Goal: Task Accomplishment & Management: Manage account settings

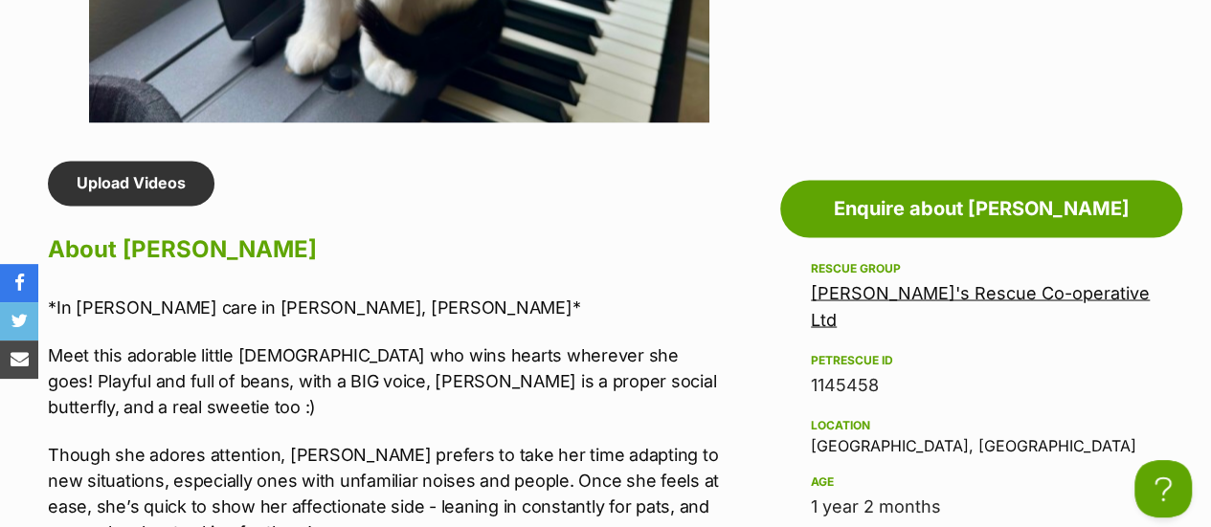
scroll to position [1548, 0]
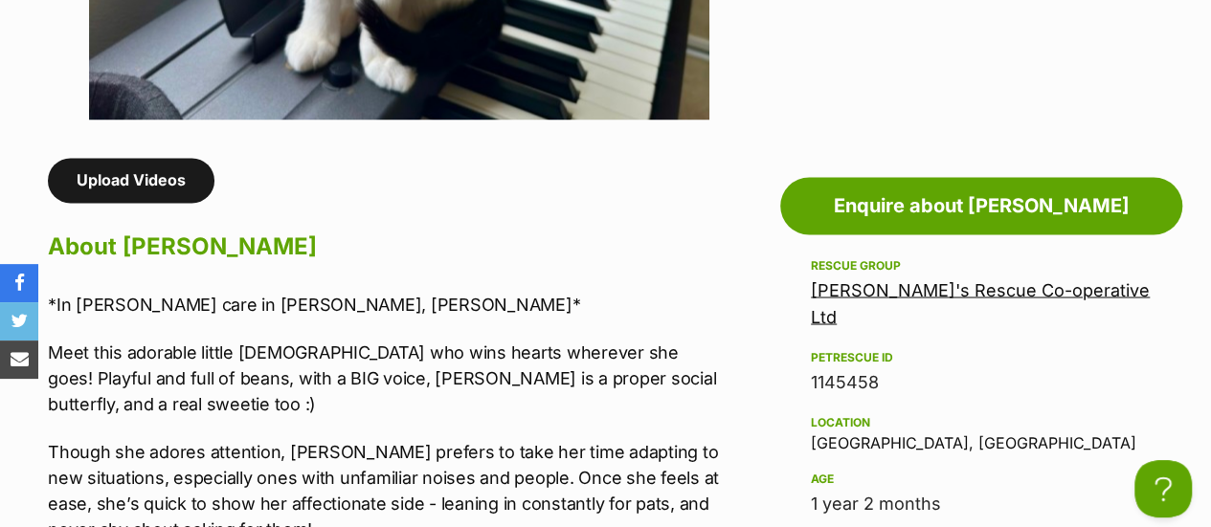
click at [163, 158] on link "Upload Videos" at bounding box center [131, 180] width 167 height 44
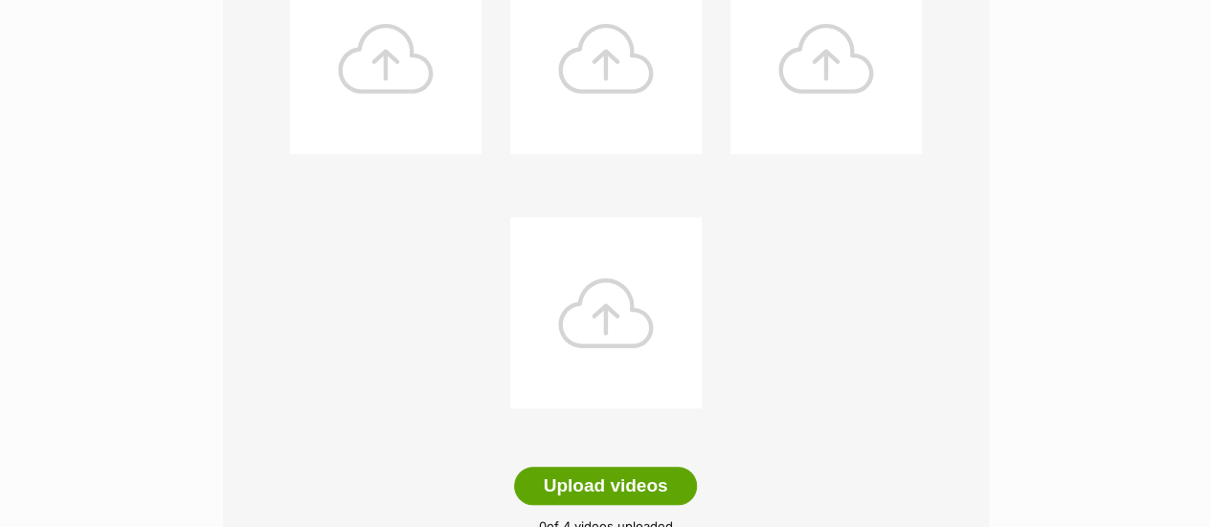
scroll to position [484, 0]
click at [581, 466] on button "Upload videos" at bounding box center [606, 485] width 184 height 38
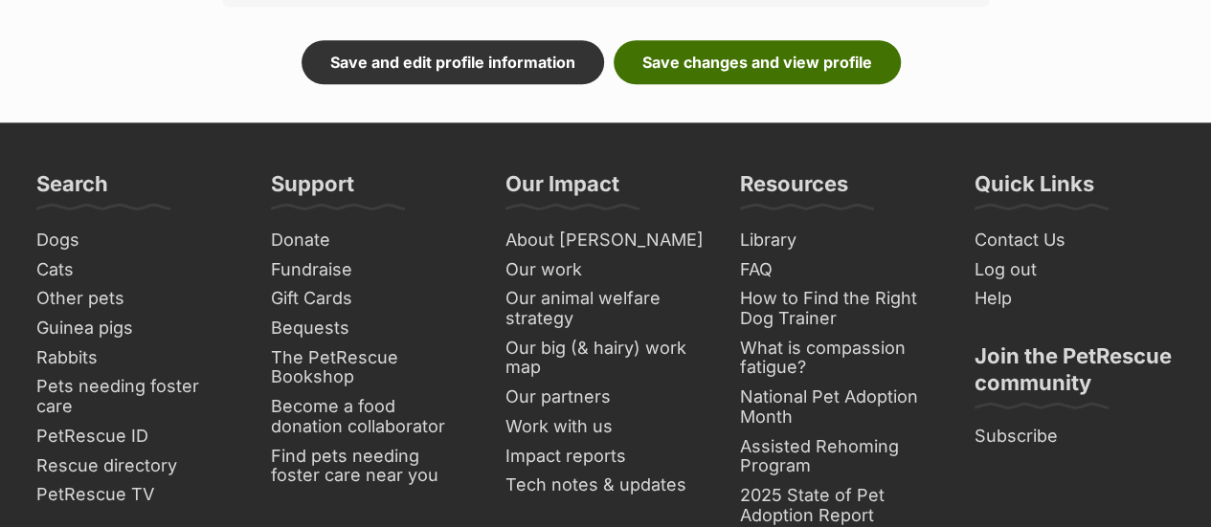
scroll to position [1055, 0]
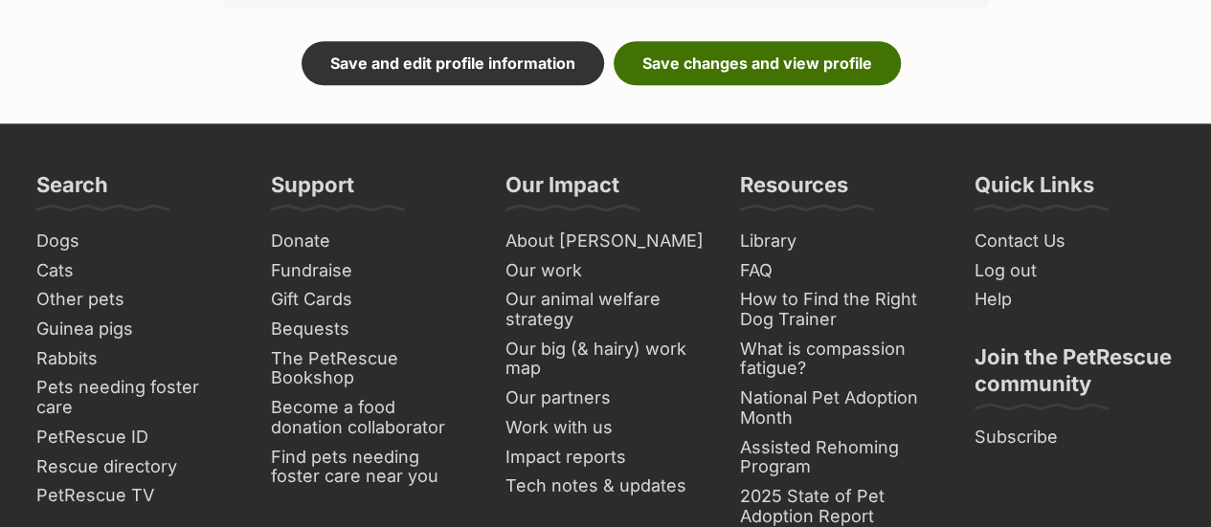
click at [785, 41] on link "Save changes and view profile" at bounding box center [756, 63] width 287 height 44
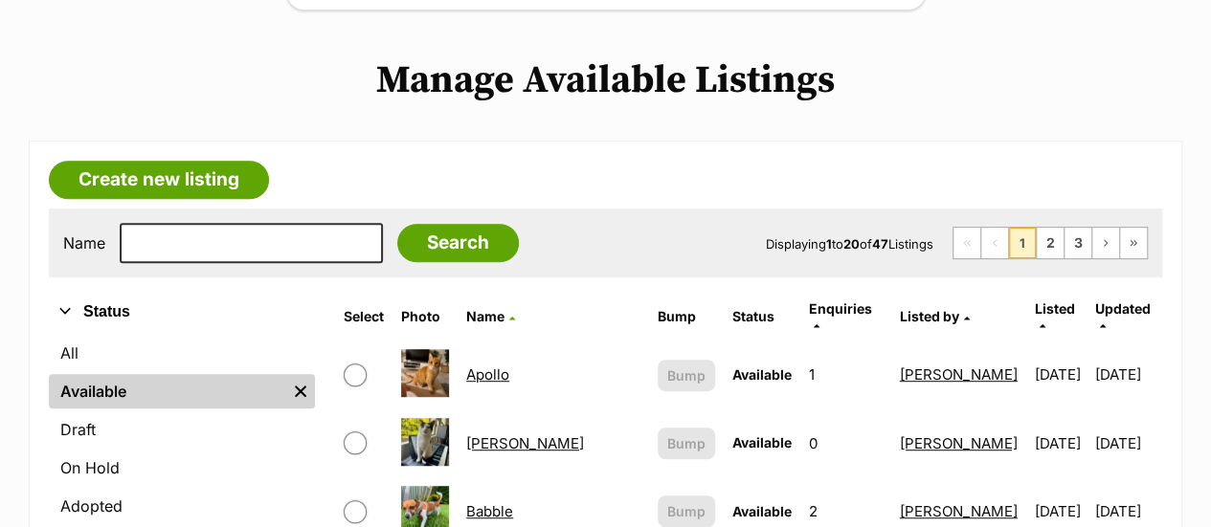
scroll to position [394, 0]
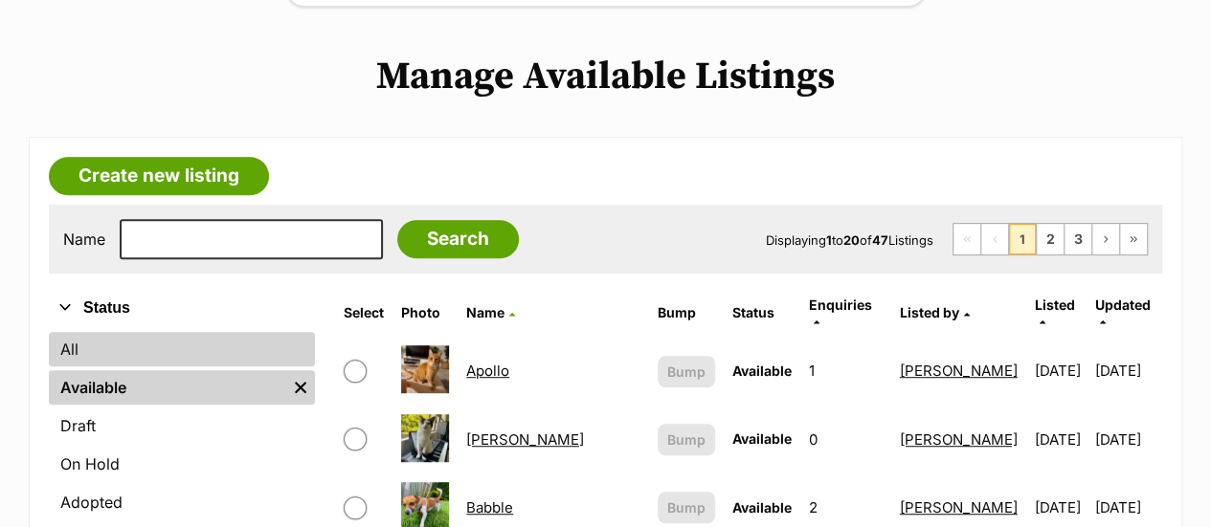
click at [140, 332] on link "All" at bounding box center [182, 349] width 266 height 34
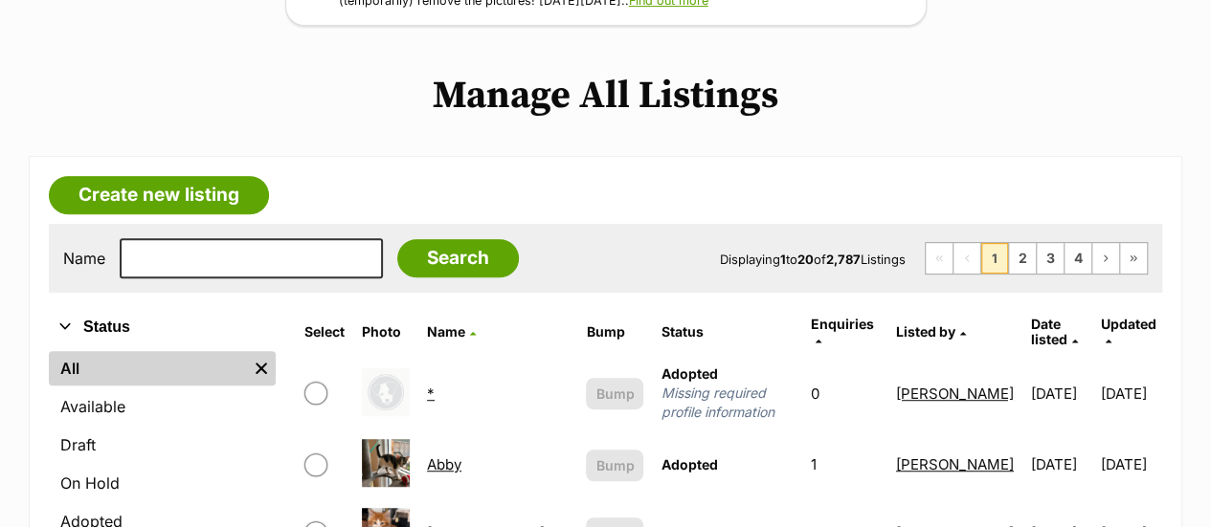
scroll to position [378, 0]
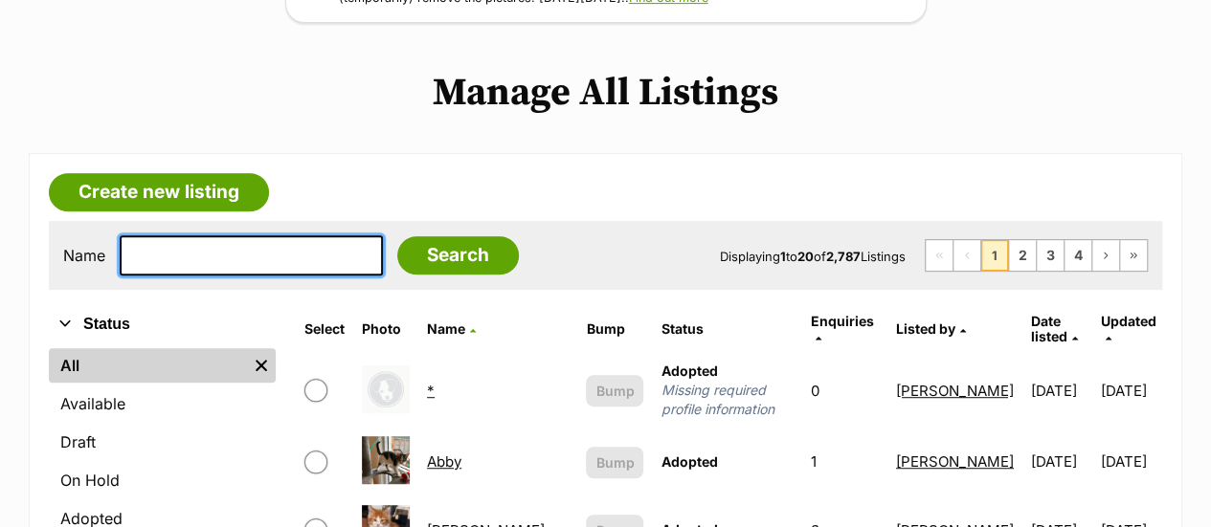
click at [218, 235] on input "text" at bounding box center [251, 255] width 263 height 40
type input "bon"
click at [397, 236] on input "Search" at bounding box center [458, 255] width 122 height 38
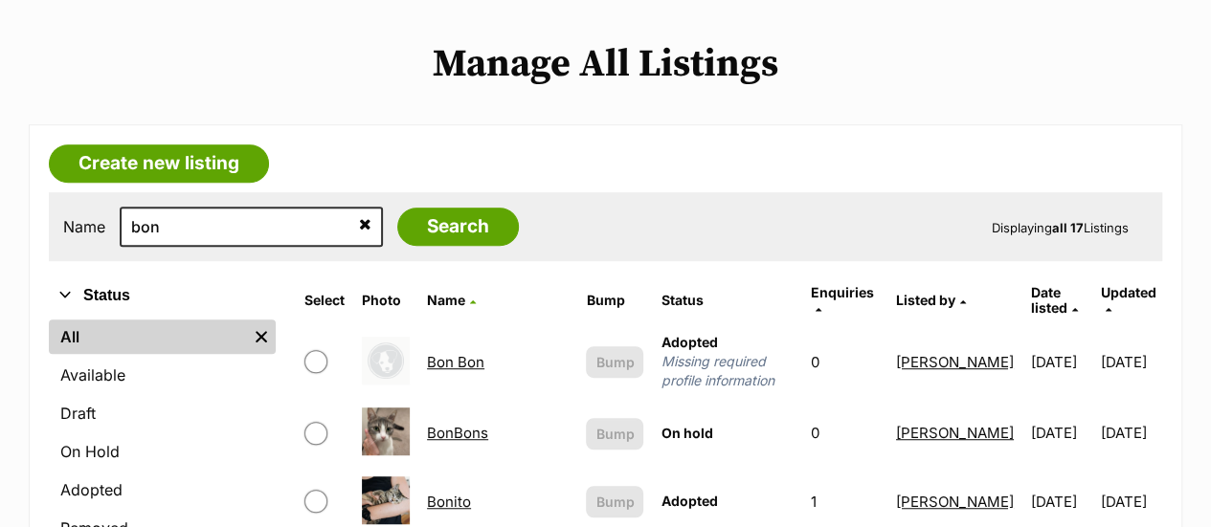
scroll to position [411, 0]
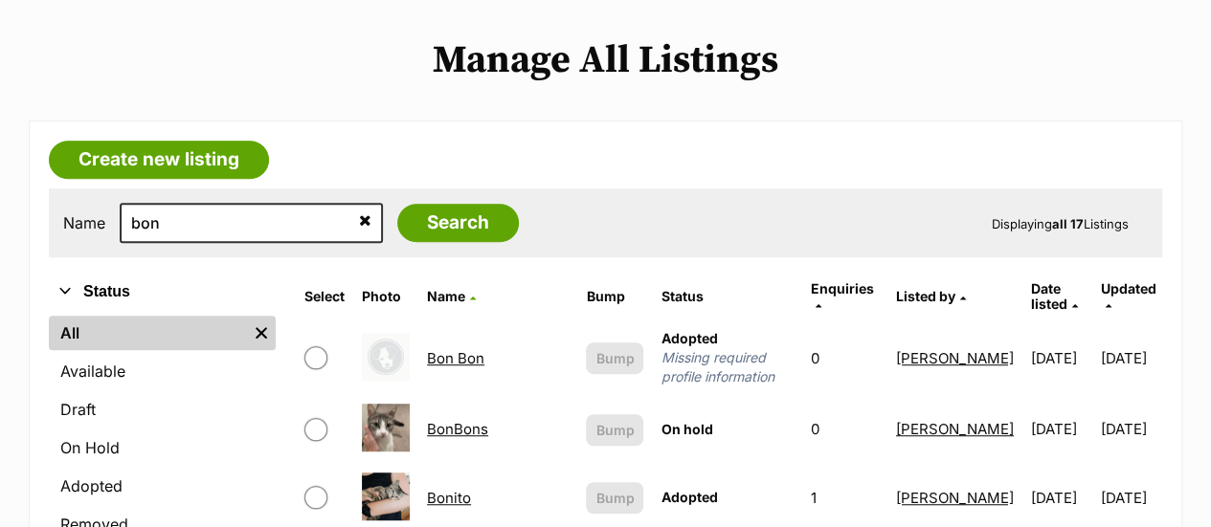
click at [477, 420] on link "BonBons" at bounding box center [457, 429] width 61 height 18
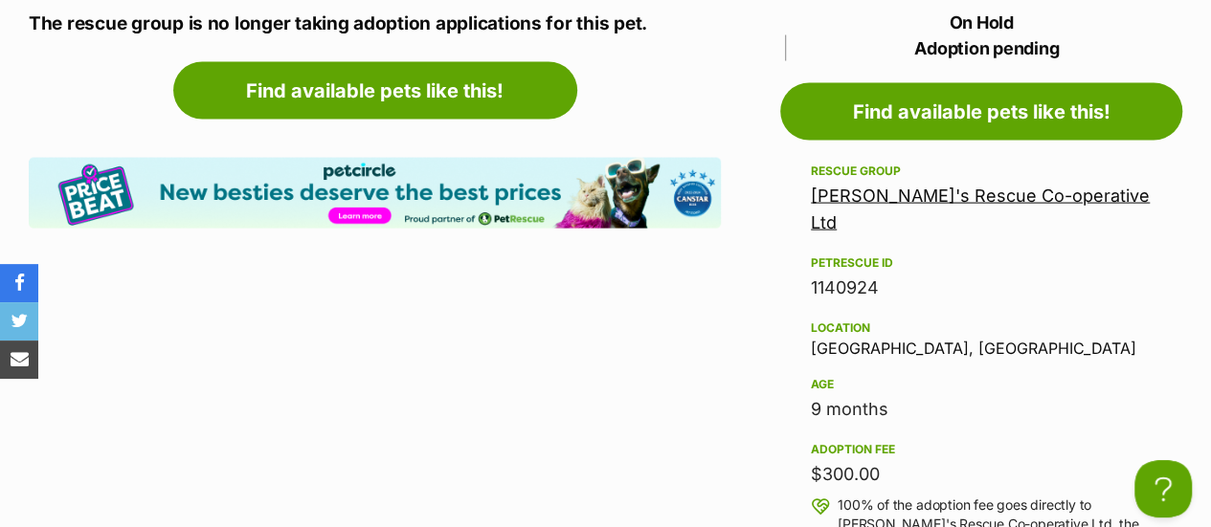
scroll to position [1987, 0]
